Goal: Transaction & Acquisition: Purchase product/service

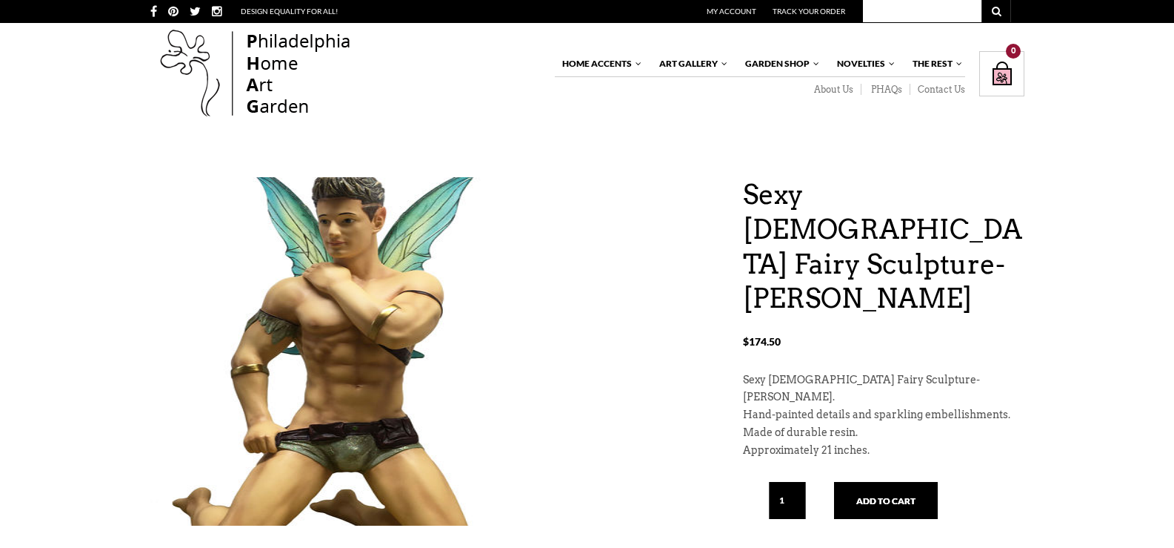
click at [318, 288] on img at bounding box center [339, 369] width 378 height 445
